Goal: Information Seeking & Learning: Learn about a topic

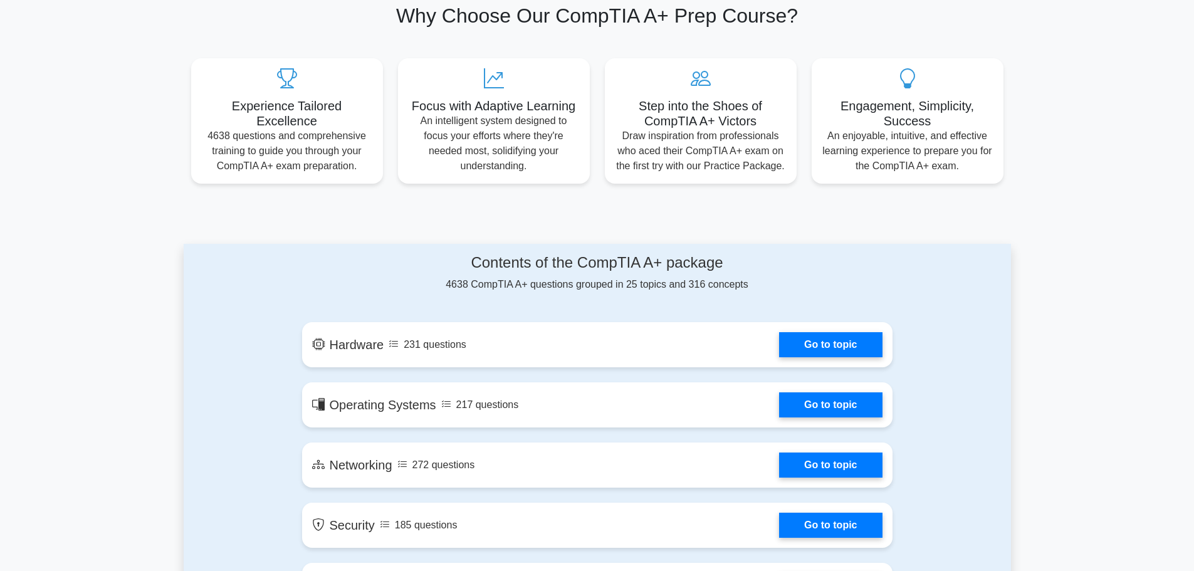
scroll to position [564, 0]
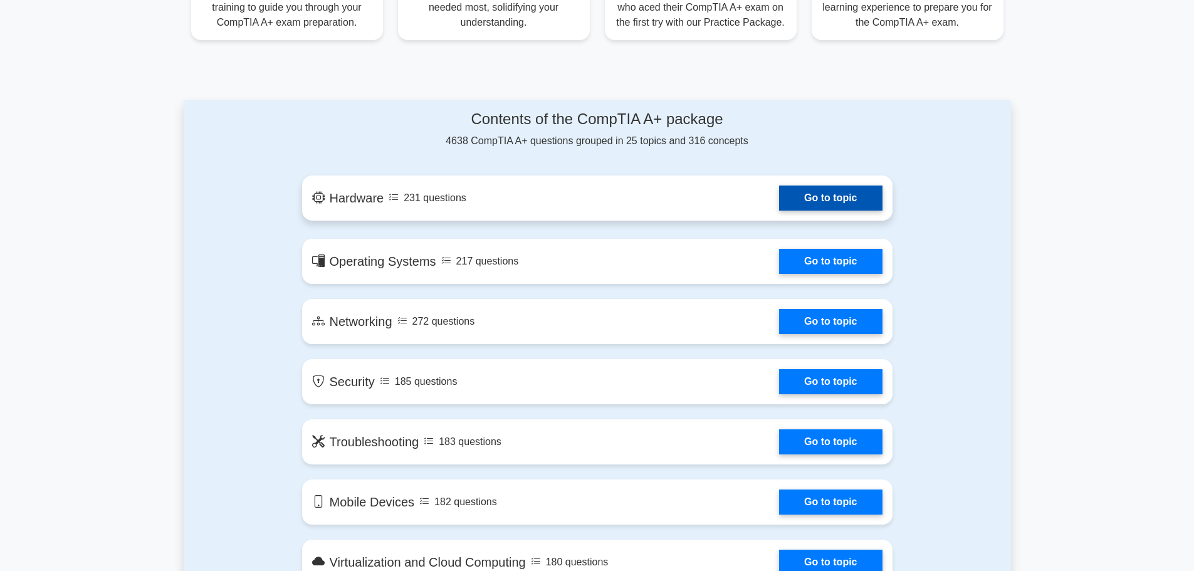
click at [779, 192] on link "Go to topic" at bounding box center [830, 198] width 103 height 25
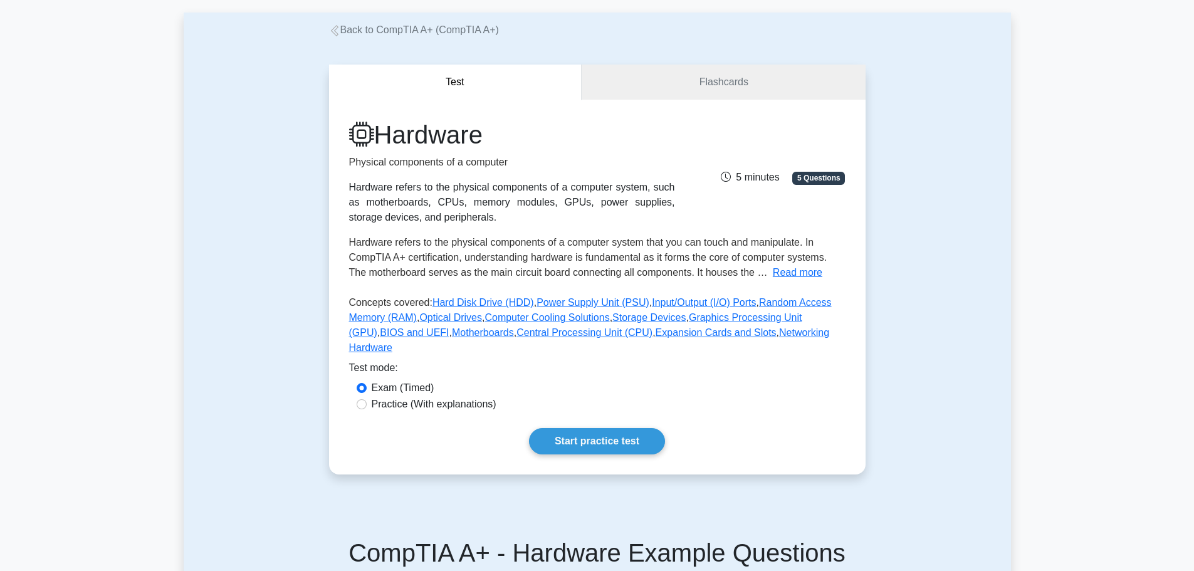
scroll to position [188, 0]
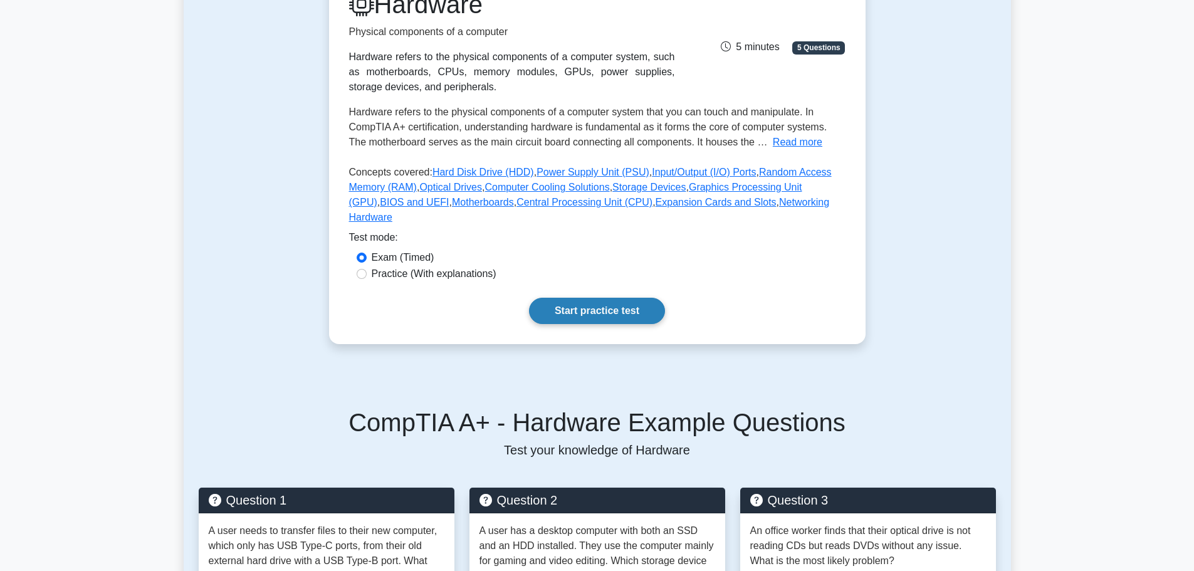
drag, startPoint x: 585, startPoint y: 298, endPoint x: 564, endPoint y: 292, distance: 22.8
click at [585, 299] on link "Start practice test" at bounding box center [597, 311] width 136 height 26
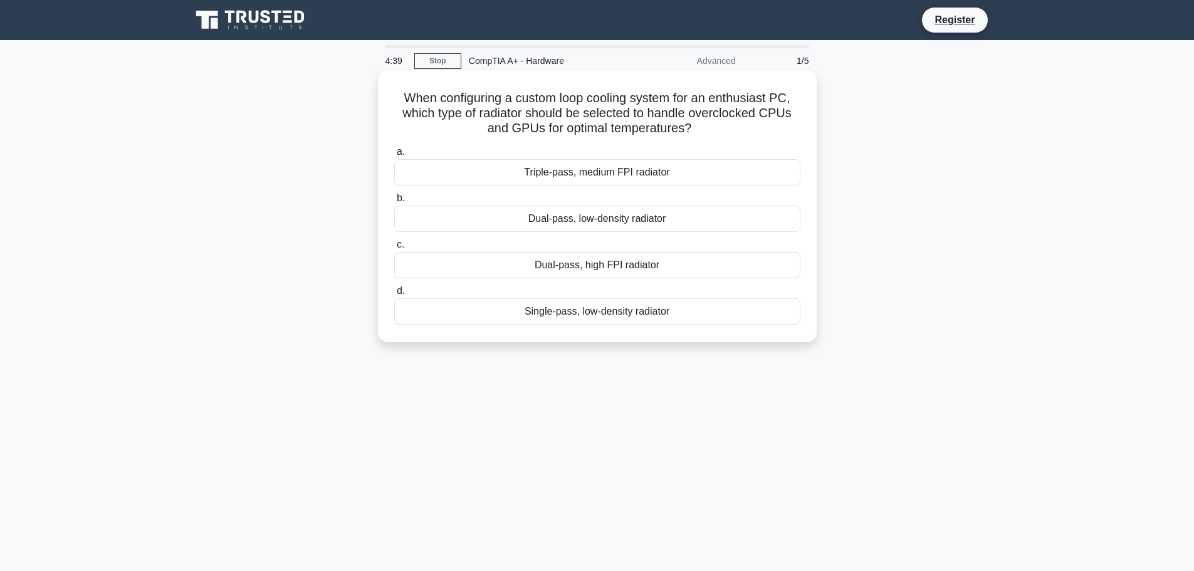
click at [570, 266] on div "Dual-pass, high FPI radiator" at bounding box center [597, 265] width 406 height 26
click at [394, 249] on input "c. Dual-pass, high FPI radiator" at bounding box center [394, 245] width 0 height 8
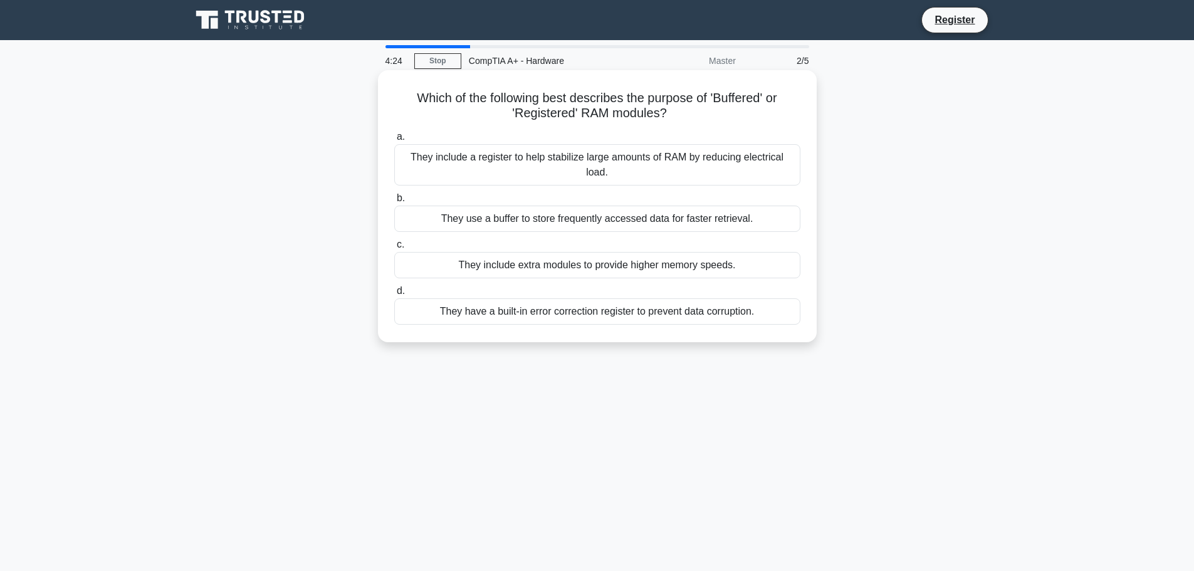
click at [550, 227] on div "They use a buffer to store frequently accessed data for faster retrieval." at bounding box center [597, 219] width 406 height 26
click at [394, 202] on input "b. They use a buffer to store frequently accessed data for faster retrieval." at bounding box center [394, 198] width 0 height 8
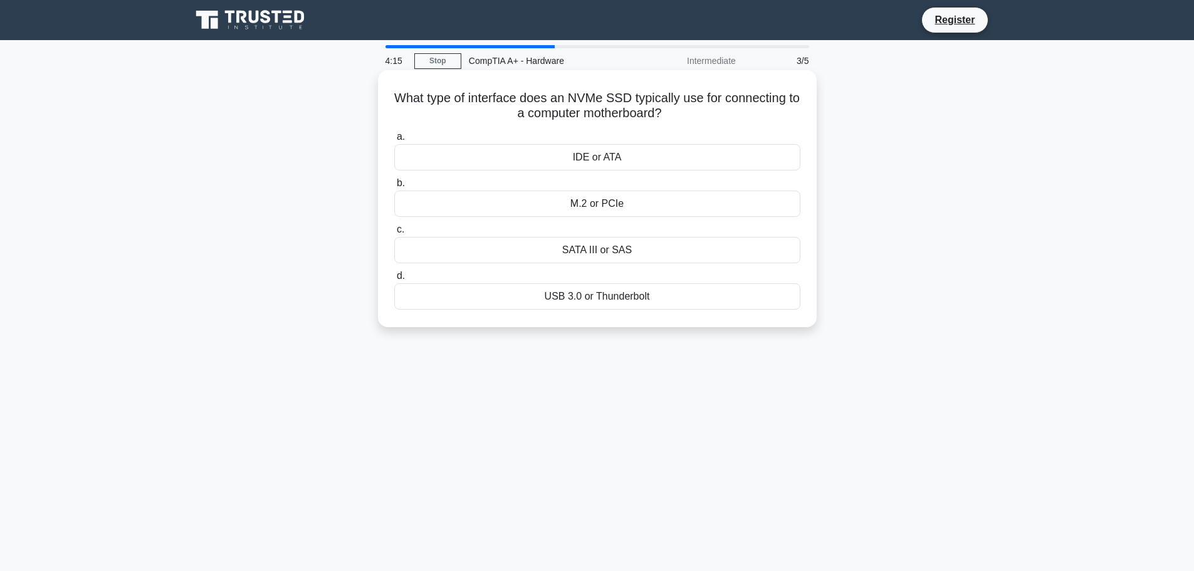
click at [594, 199] on div "M.2 or PCIe" at bounding box center [597, 204] width 406 height 26
click at [394, 187] on input "b. M.2 or PCIe" at bounding box center [394, 183] width 0 height 8
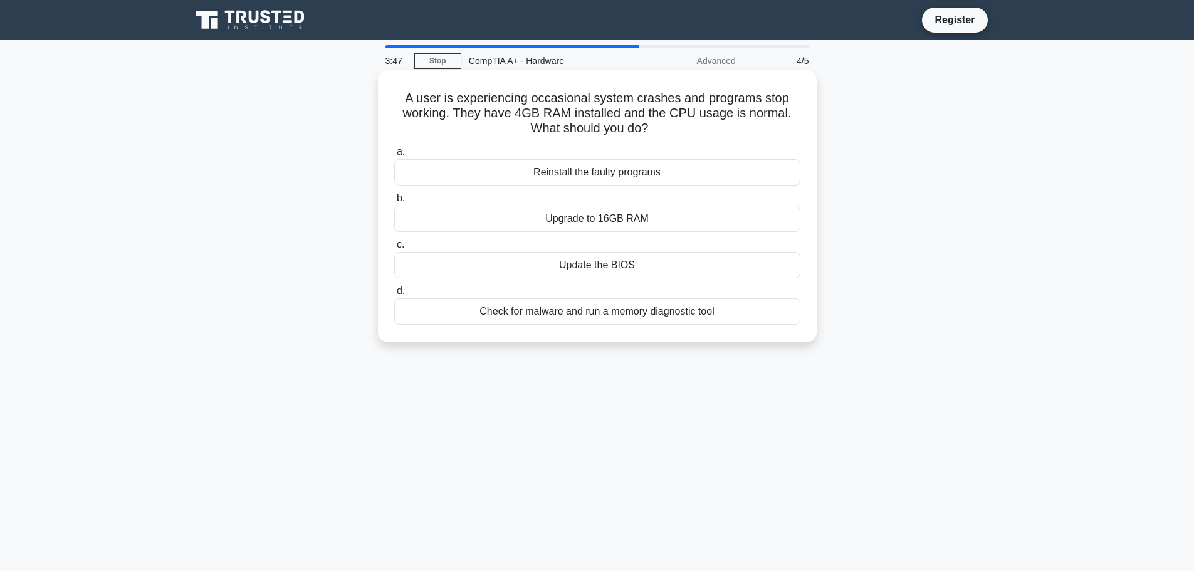
click at [723, 318] on div "Check for malware and run a memory diagnostic tool" at bounding box center [597, 311] width 406 height 26
click at [394, 295] on input "d. Check for malware and run a memory diagnostic tool" at bounding box center [394, 291] width 0 height 8
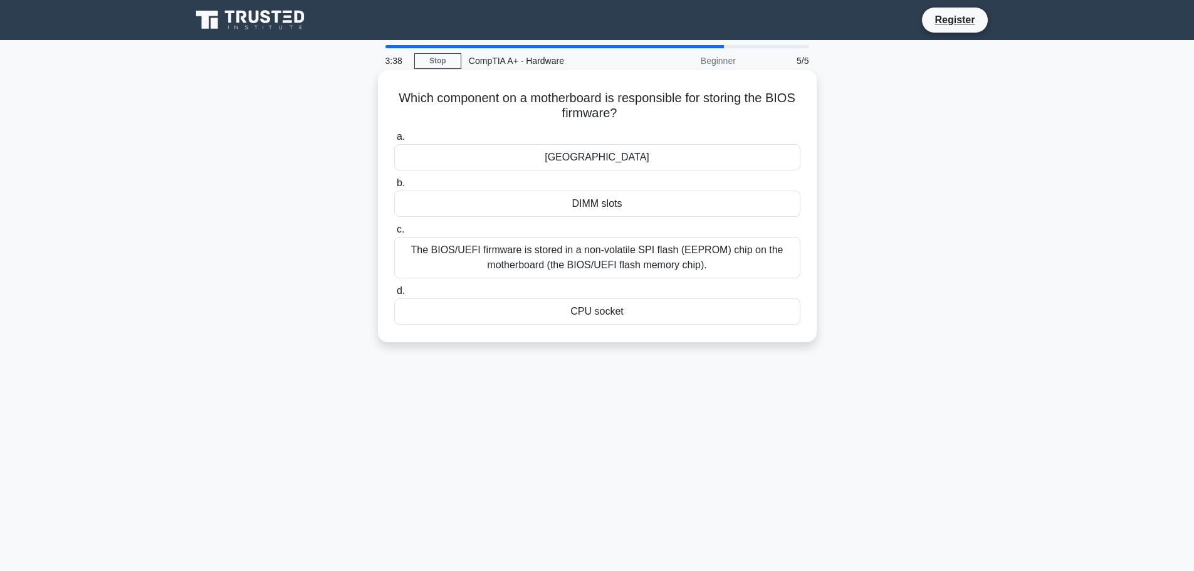
click at [531, 271] on div "The BIOS/UEFI firmware is stored in a non-volatile SPI flash (EEPROM) chip on t…" at bounding box center [597, 257] width 406 height 41
click at [394, 234] on input "c. The BIOS/UEFI firmware is stored in a non-volatile SPI flash (EEPROM) chip o…" at bounding box center [394, 230] width 0 height 8
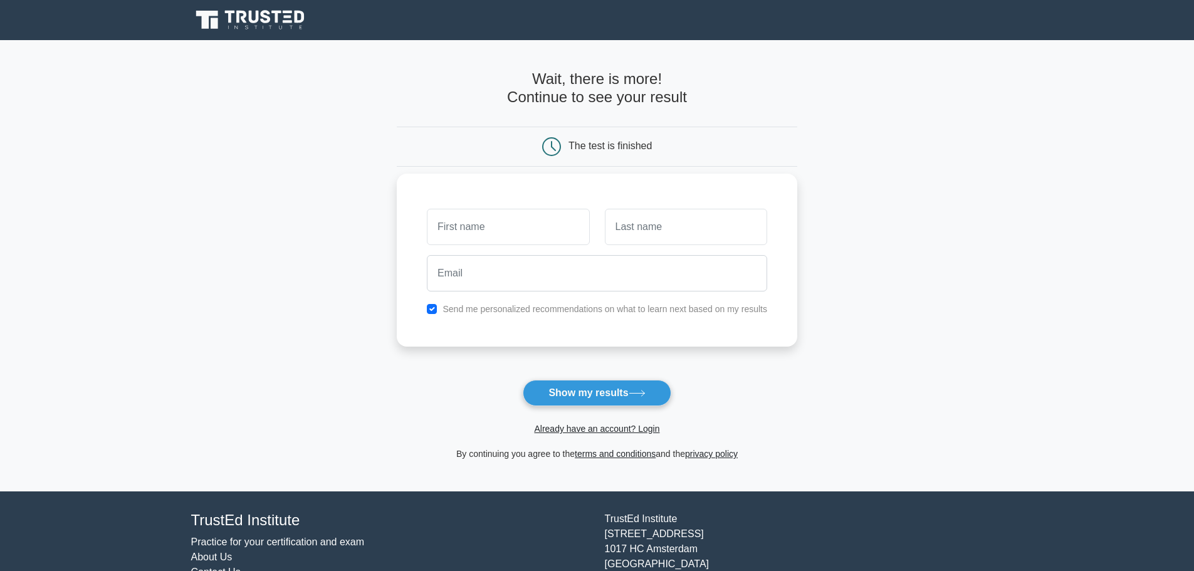
click at [443, 307] on div "Send me personalized recommendations on what to learn next based on my results" at bounding box center [596, 309] width 355 height 15
click at [436, 317] on div "Send me personalized recommendations on what to learn next based on my results" at bounding box center [596, 309] width 355 height 15
click at [432, 308] on input "checkbox" at bounding box center [432, 309] width 10 height 10
checkbox input "false"
click at [462, 231] on input "text" at bounding box center [508, 227] width 162 height 36
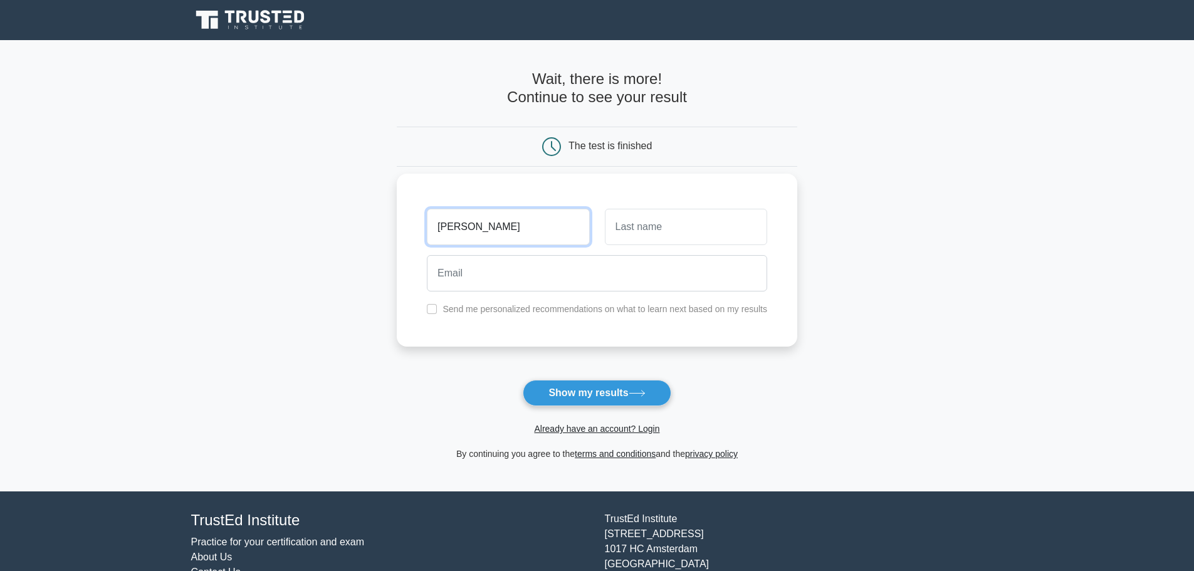
type input "John Walter"
type input "Bitoon"
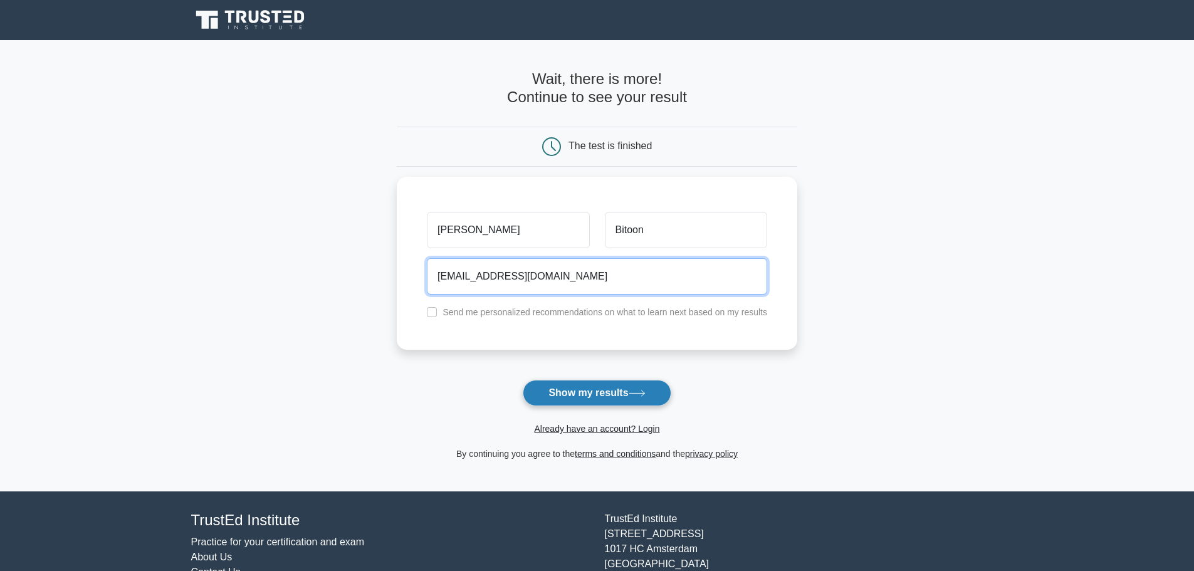
type input "johnwalter0206@gmail.com"
click at [570, 396] on button "Show my results" at bounding box center [597, 393] width 148 height 26
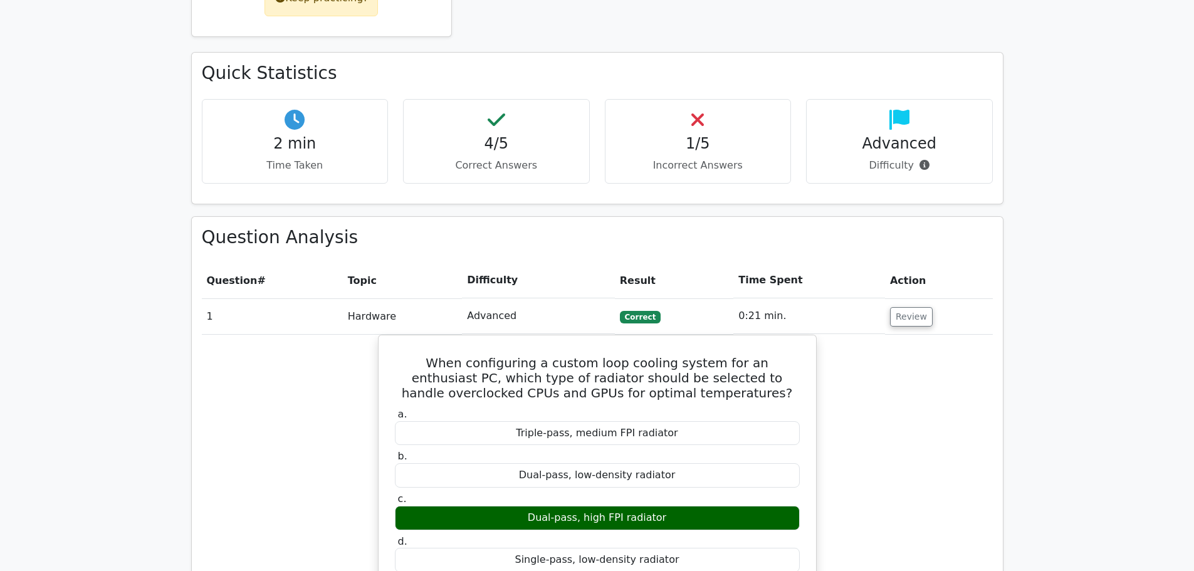
scroll to position [690, 0]
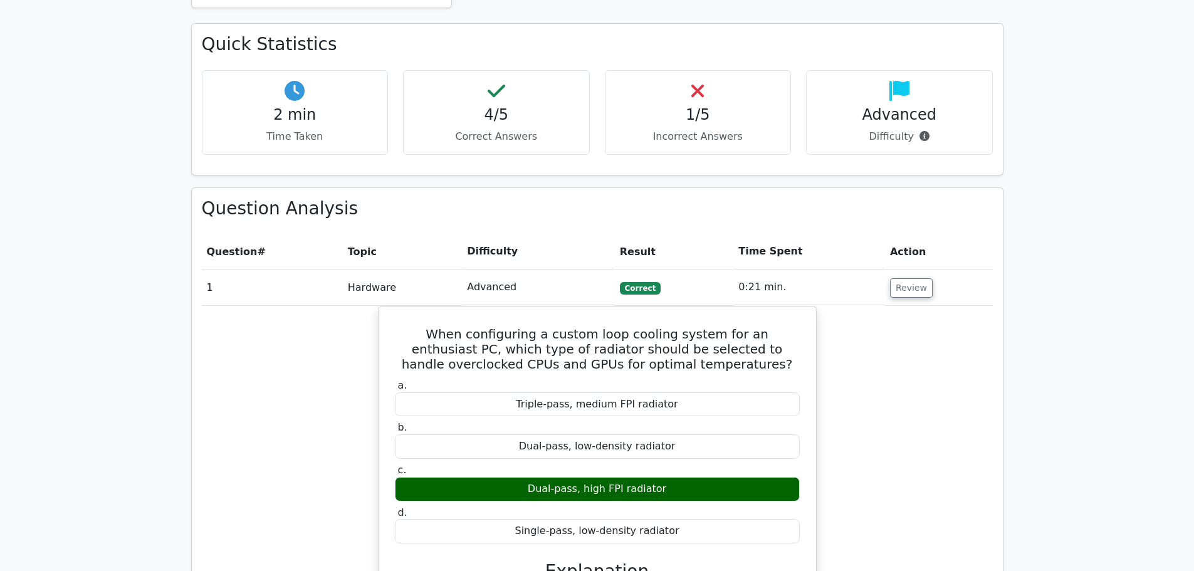
click at [906, 270] on td "Review" at bounding box center [939, 288] width 108 height 36
click at [900, 278] on button "Review" at bounding box center [911, 287] width 43 height 19
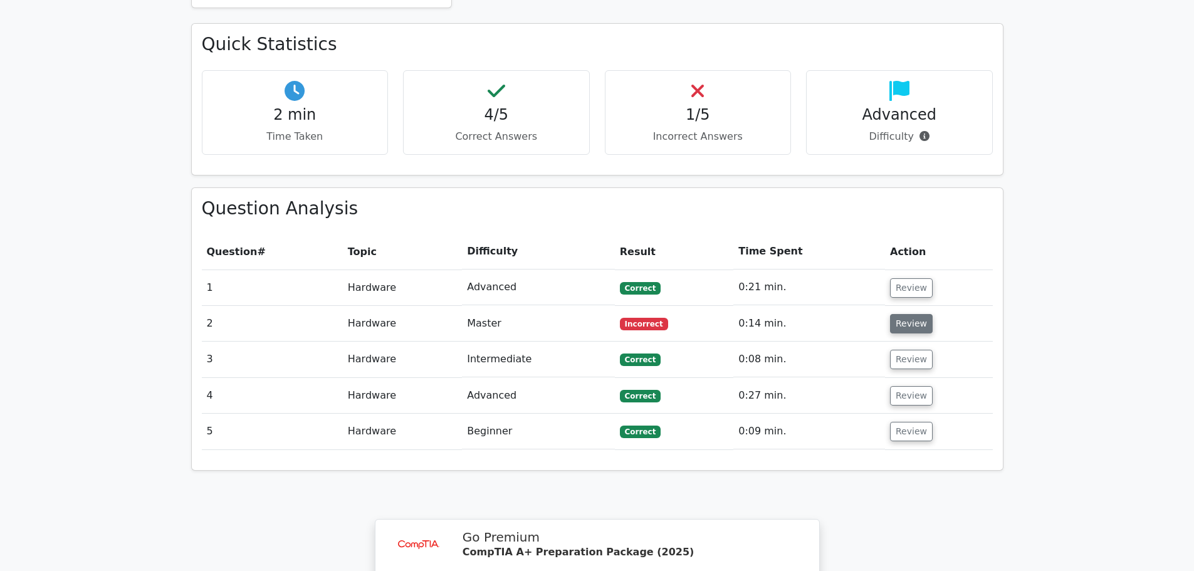
click at [918, 314] on button "Review" at bounding box center [911, 323] width 43 height 19
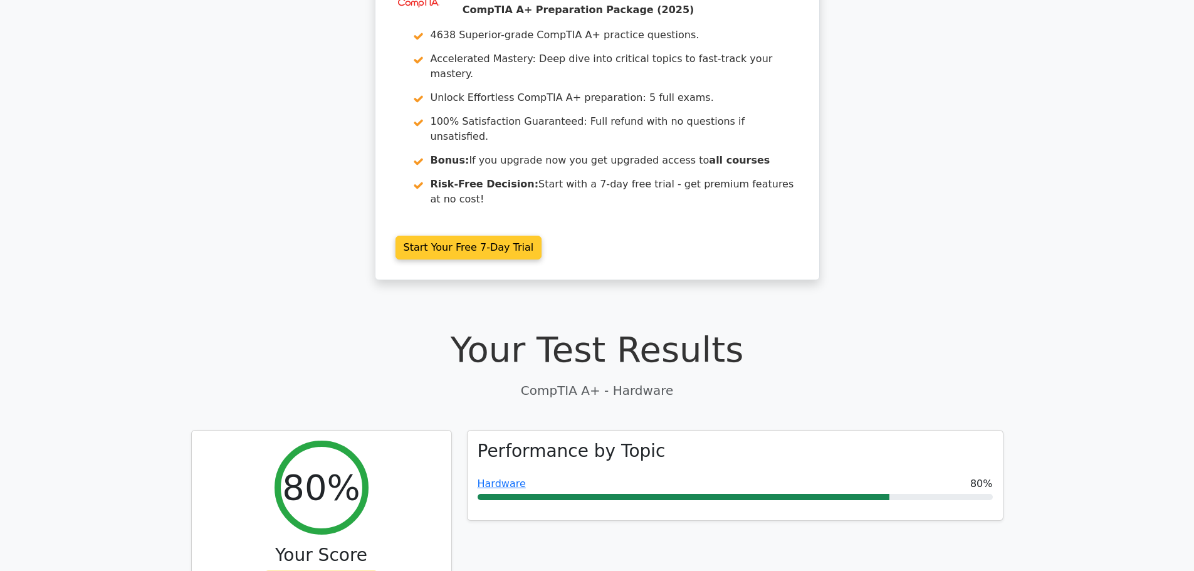
scroll to position [0, 0]
